Goal: Information Seeking & Learning: Learn about a topic

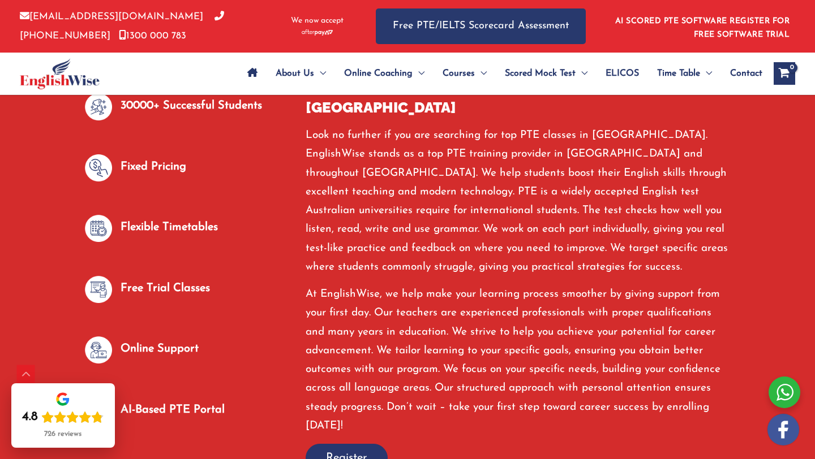
scroll to position [625, 0]
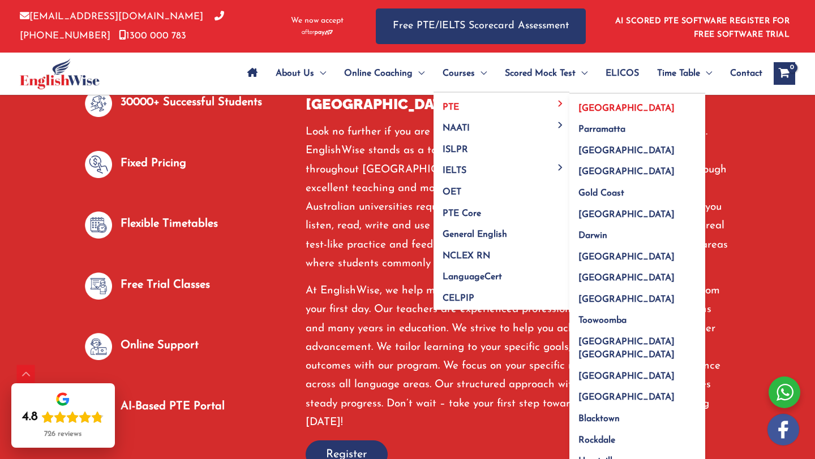
click at [590, 106] on span "[GEOGRAPHIC_DATA]" at bounding box center [626, 108] width 96 height 9
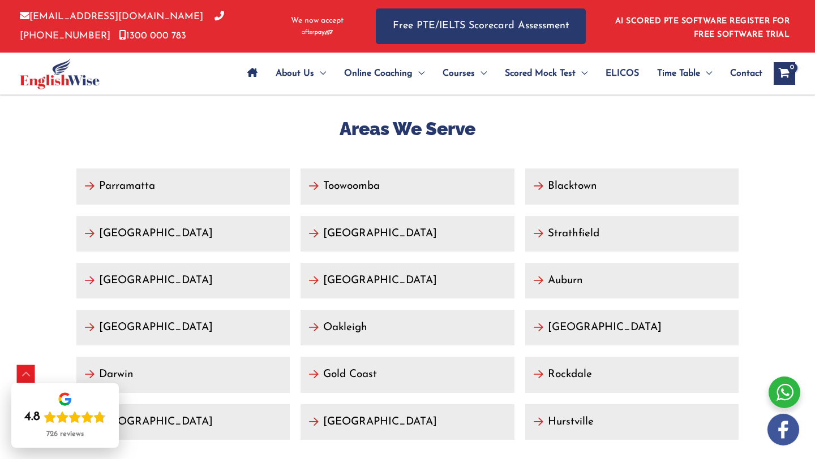
scroll to position [4994, 0]
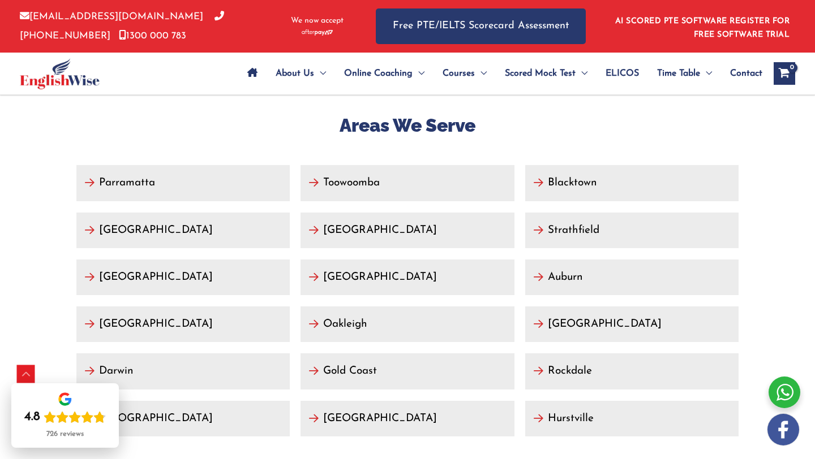
click at [554, 307] on link "[GEOGRAPHIC_DATA]" at bounding box center [631, 325] width 213 height 36
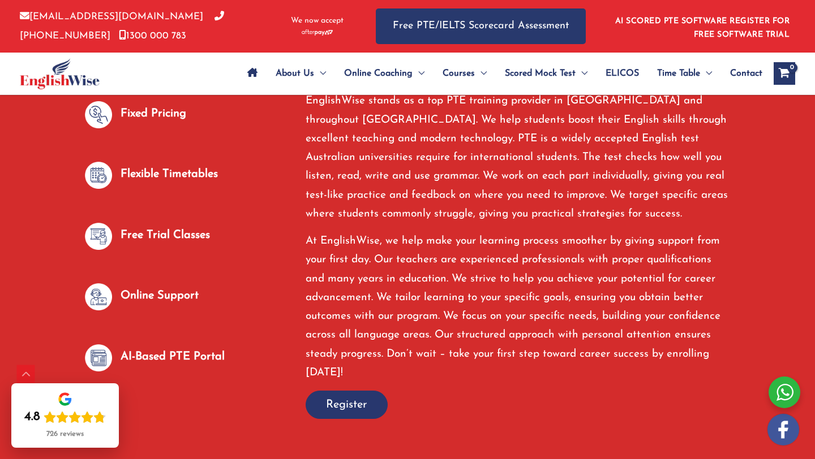
scroll to position [707, 0]
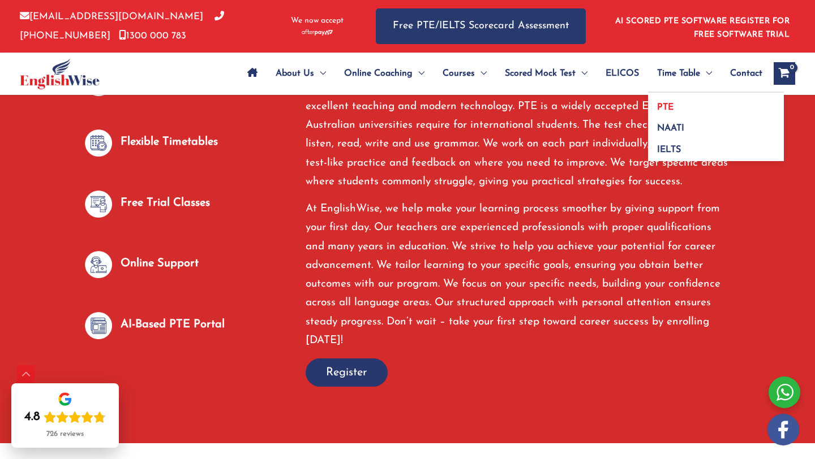
click at [666, 104] on span "PTE" at bounding box center [665, 107] width 16 height 9
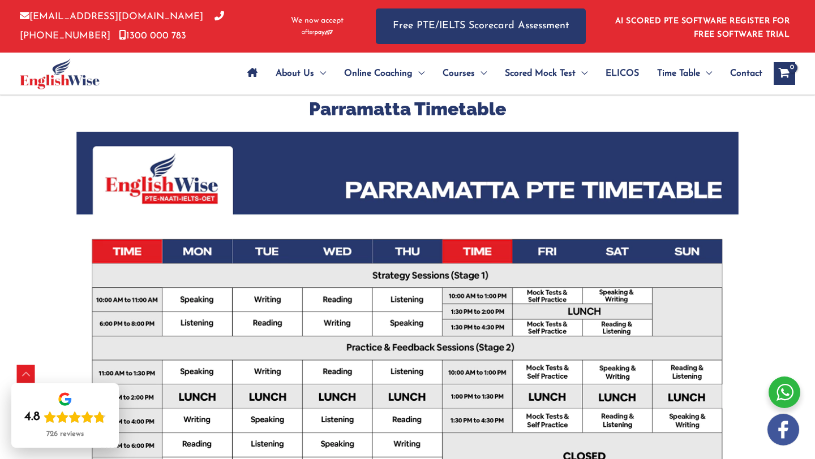
scroll to position [177, 0]
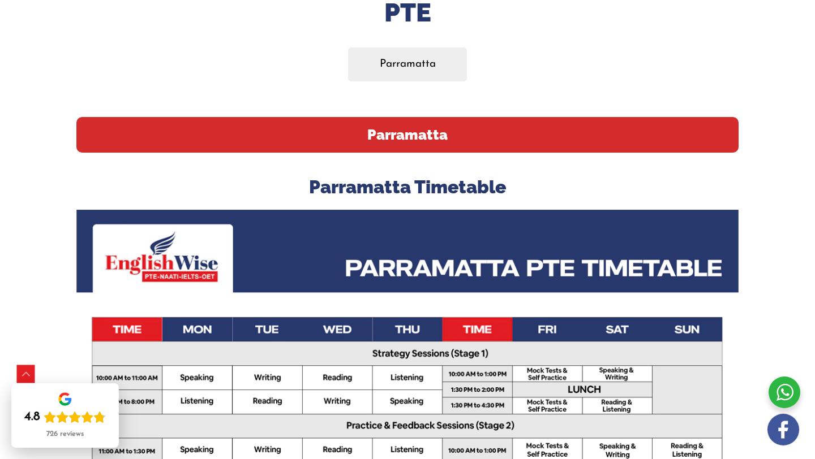
click at [418, 140] on h2 "Parramatta" at bounding box center [407, 135] width 662 height 36
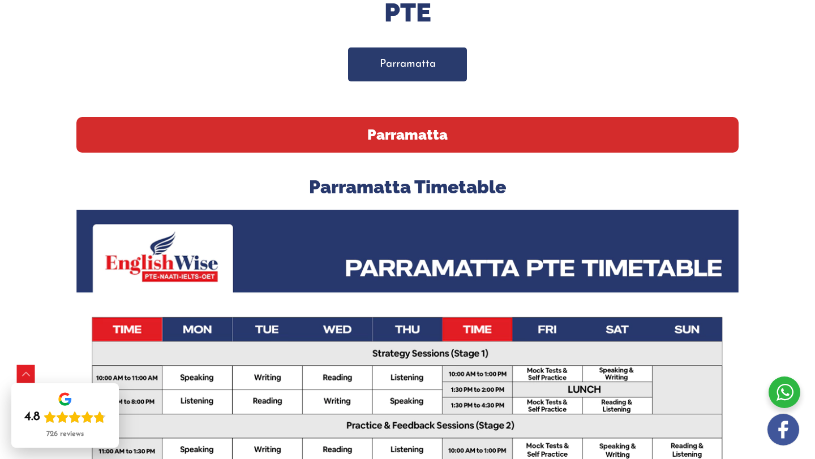
click at [428, 77] on link "Parramatta" at bounding box center [407, 64] width 119 height 33
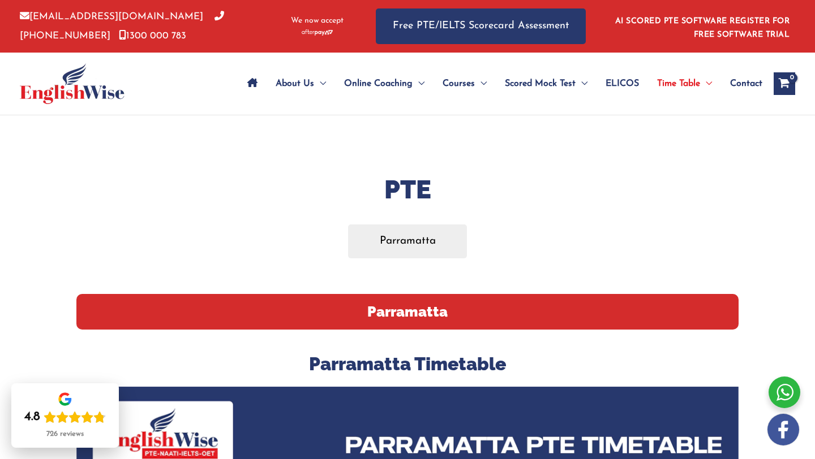
click at [395, 299] on h2 "Parramatta" at bounding box center [407, 312] width 662 height 36
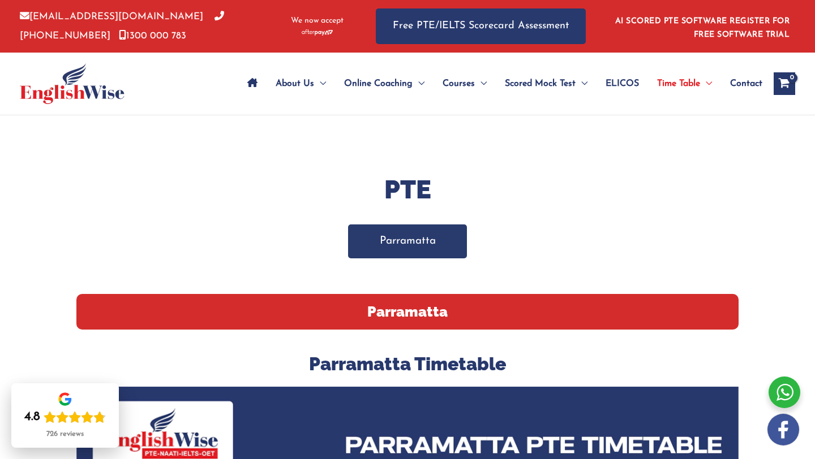
click at [405, 239] on link "Parramatta" at bounding box center [407, 241] width 119 height 33
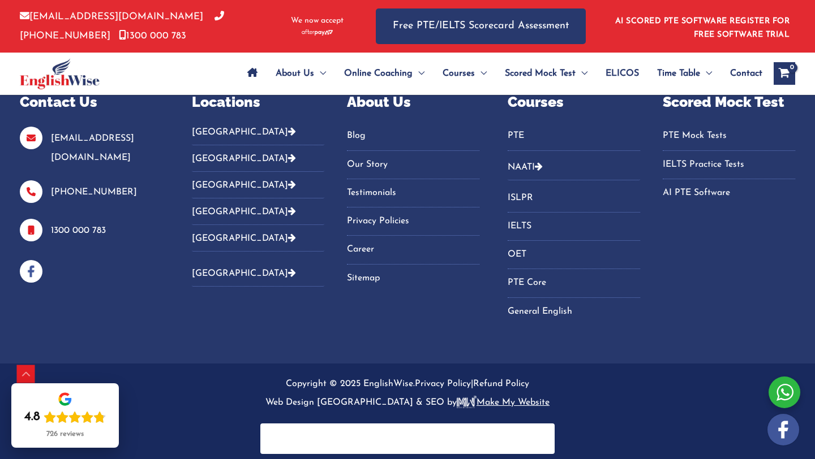
scroll to position [1114, 0]
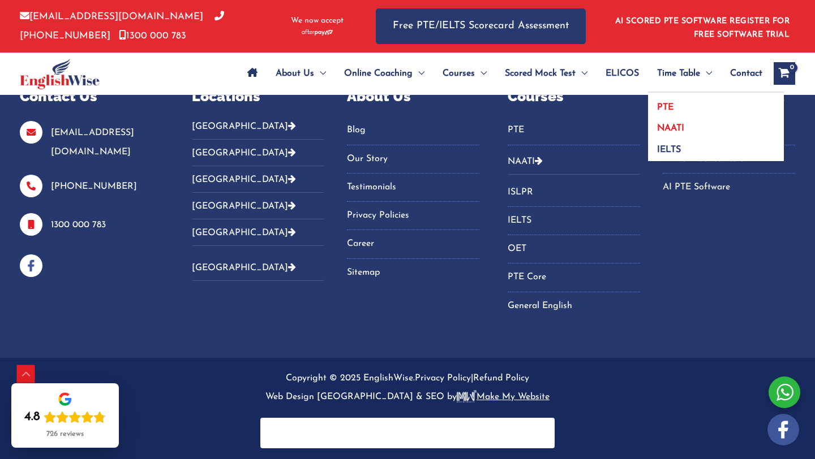
click at [672, 123] on link "NAATI" at bounding box center [716, 124] width 136 height 21
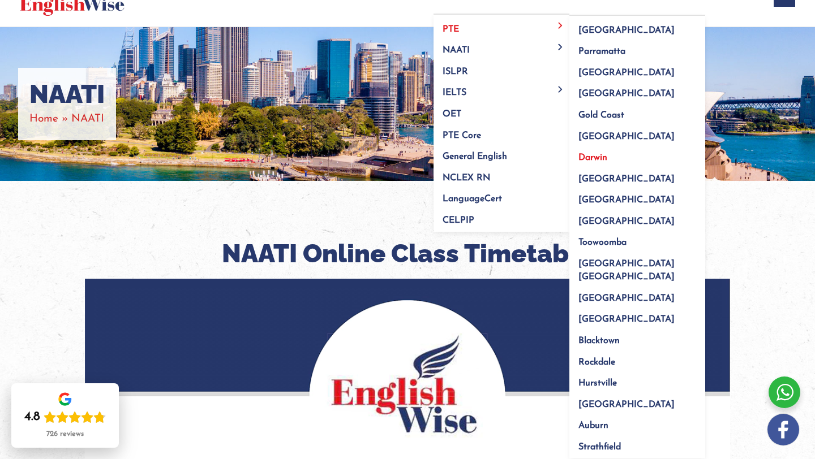
scroll to position [89, 0]
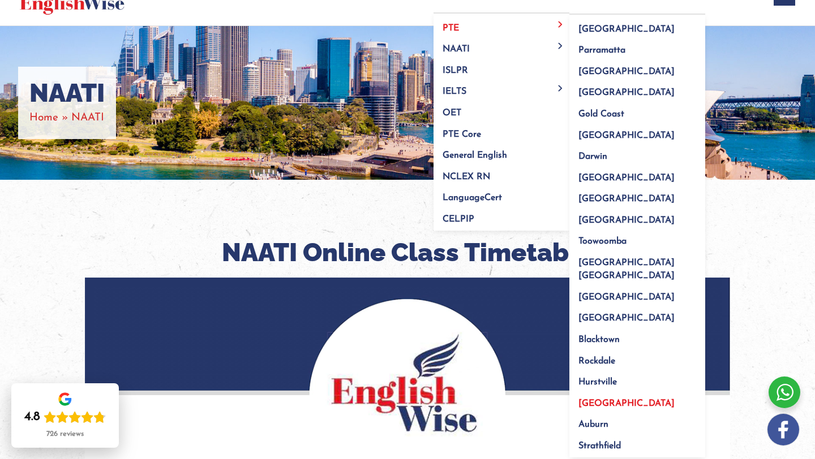
click at [594, 389] on link "[GEOGRAPHIC_DATA]" at bounding box center [637, 399] width 136 height 21
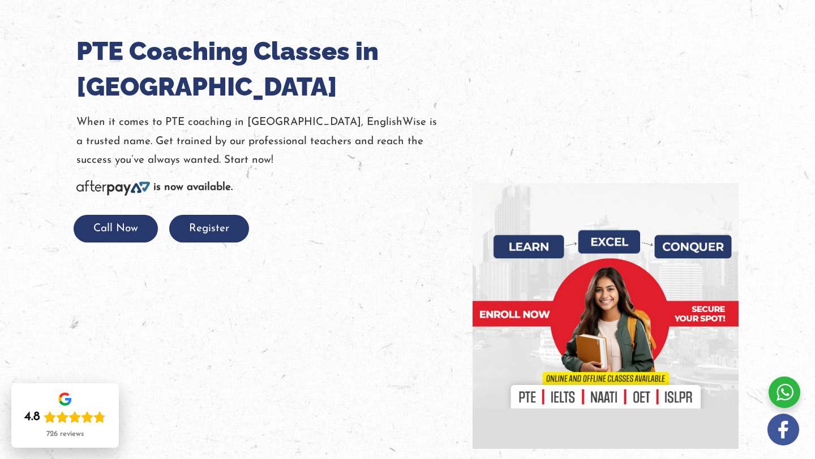
scroll to position [138, 0]
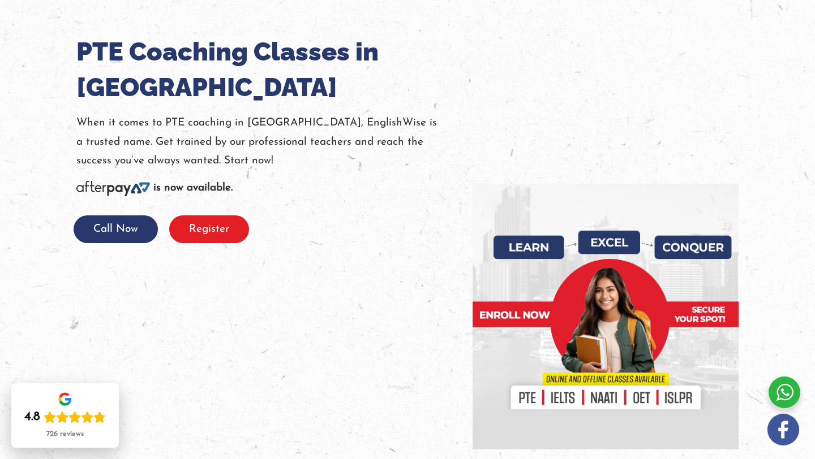
click at [229, 231] on button "Register" at bounding box center [209, 230] width 80 height 28
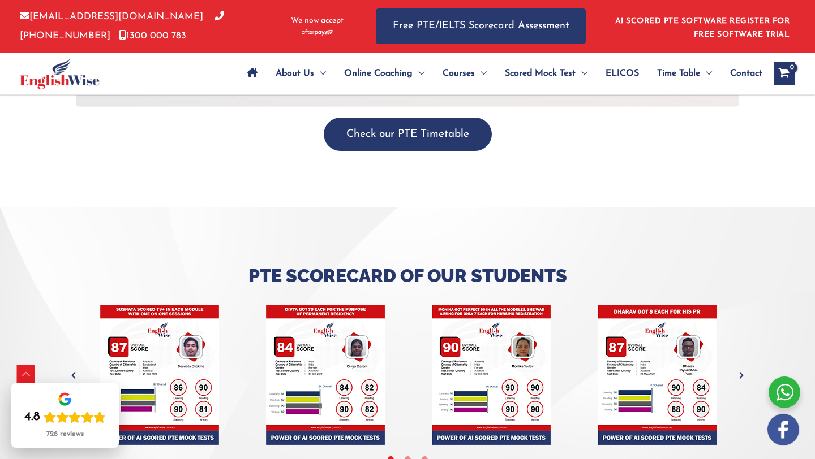
scroll to position [4097, 0]
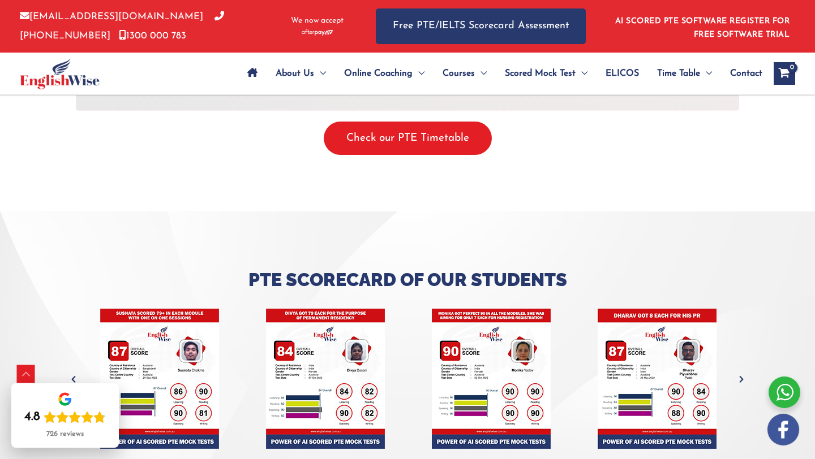
click at [410, 155] on button "Check our PTE Timetable" at bounding box center [408, 138] width 168 height 33
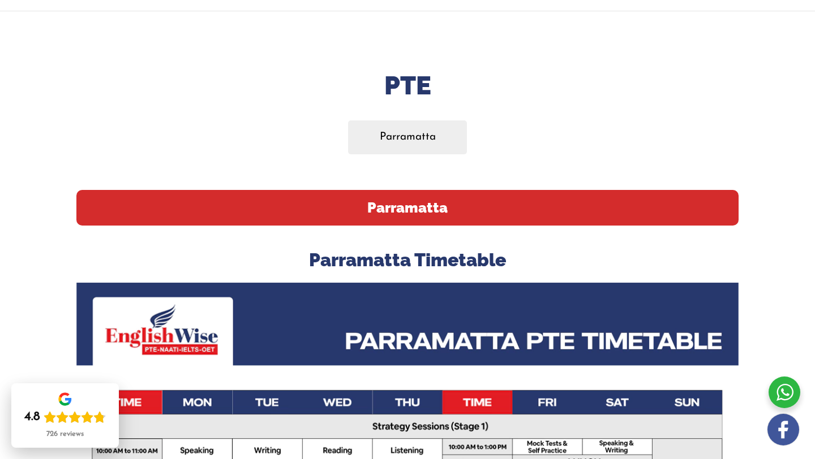
scroll to position [109, 0]
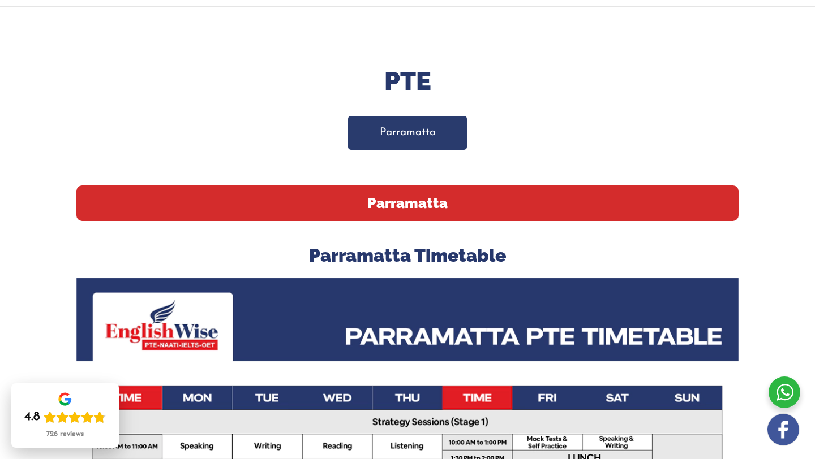
click at [419, 126] on link "Parramatta" at bounding box center [407, 132] width 119 height 33
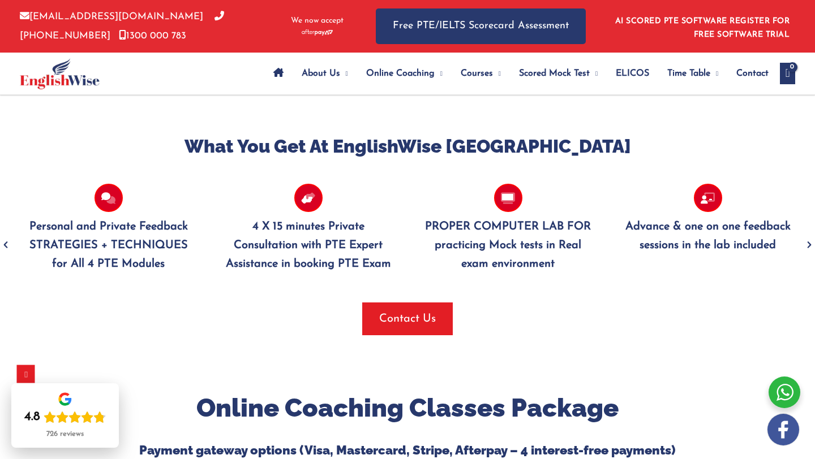
scroll to position [1116, 0]
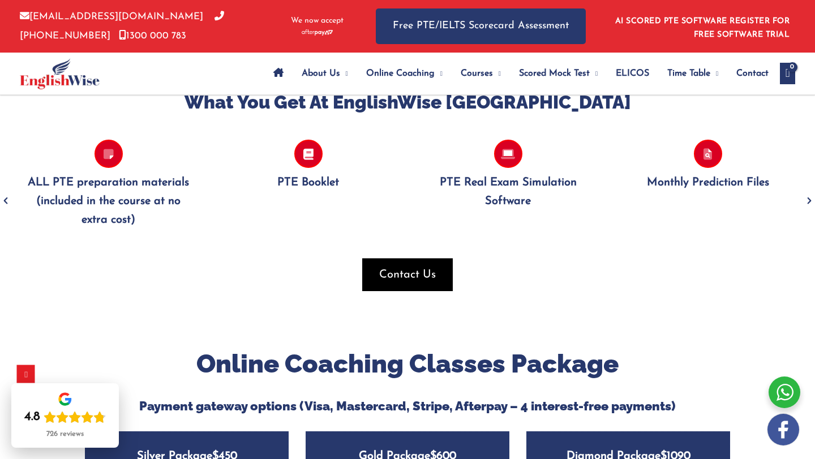
click at [397, 283] on span "Contact Us" at bounding box center [407, 275] width 57 height 16
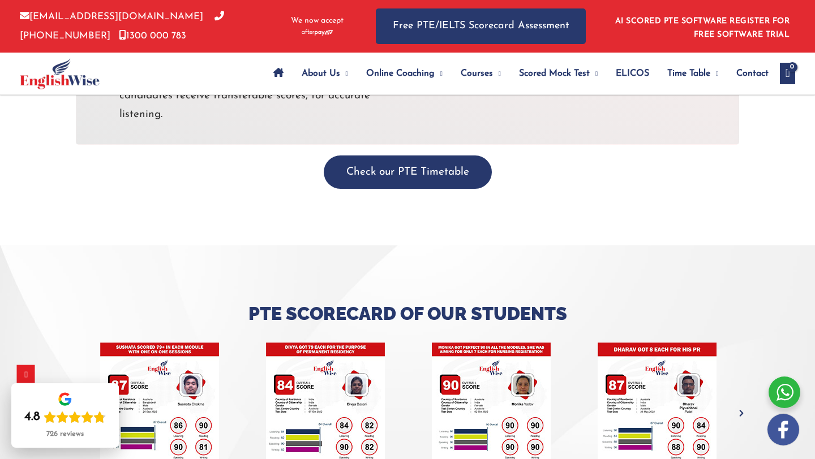
scroll to position [4166, 0]
